Goal: Go to known website: Access a specific website the user already knows

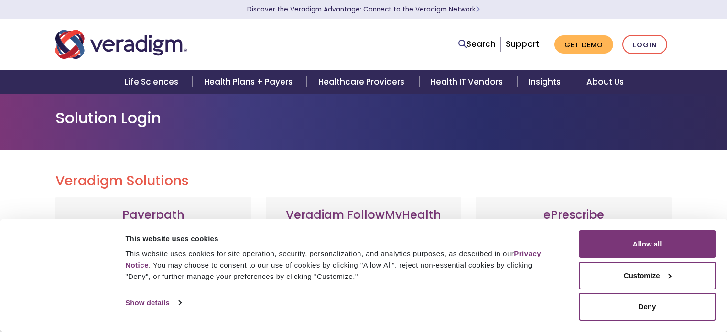
click at [636, 42] on link "Login" at bounding box center [644, 45] width 45 height 20
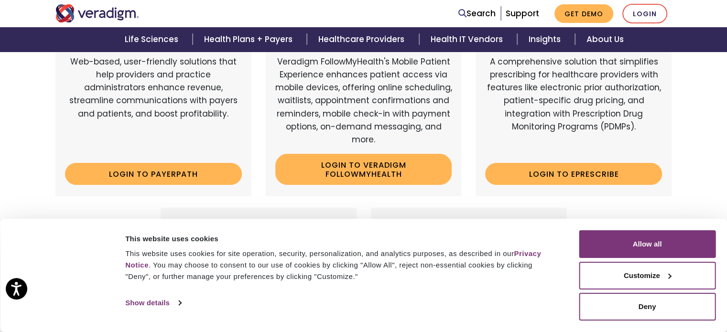
scroll to position [171, 0]
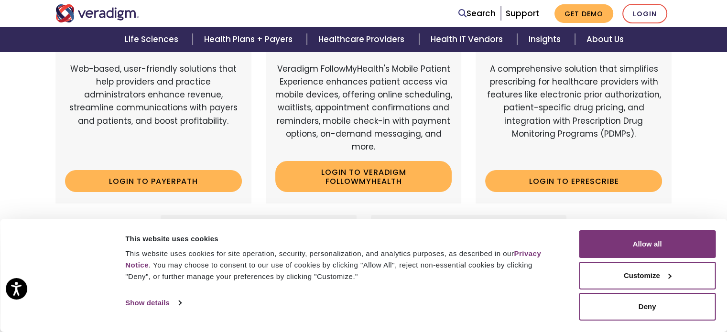
click at [203, 194] on div "Payerpath Web-based, user-friendly solutions that help providers and practice a…" at bounding box center [153, 115] width 196 height 178
click at [183, 171] on link "Login to Payerpath" at bounding box center [153, 181] width 177 height 22
